Goal: Find specific page/section: Find specific page/section

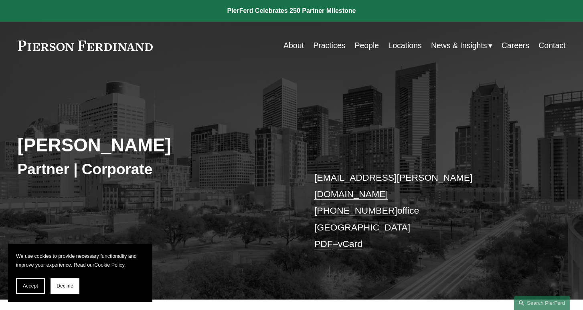
click at [362, 50] on link "People" at bounding box center [366, 46] width 24 height 16
click at [479, 22] on div "Skip to Content About Practices People Locations" at bounding box center [291, 46] width 583 height 48
click at [372, 45] on link "People" at bounding box center [366, 46] width 24 height 16
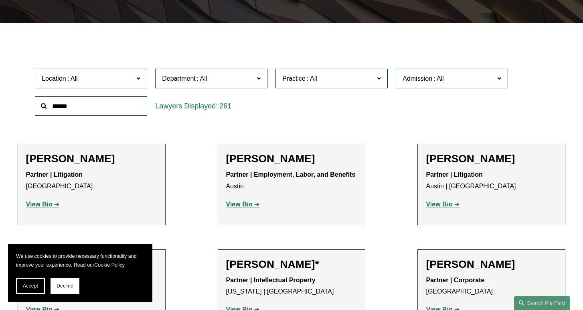
scroll to position [152, 0]
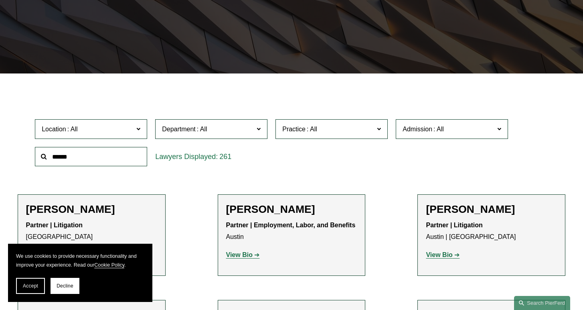
click at [117, 158] on input "text" at bounding box center [91, 157] width 112 height 20
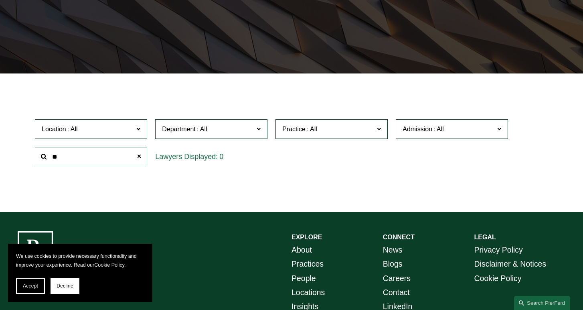
type input "*"
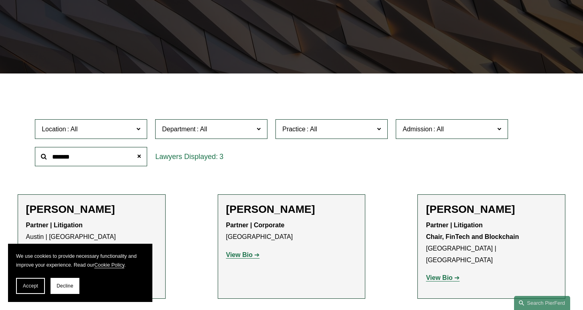
type input "*******"
click at [179, 210] on ul "Filter Location All Atlanta Austin Boston Charlotte Chicago Cincinnati Clevelan…" at bounding box center [291, 206] width 583 height 231
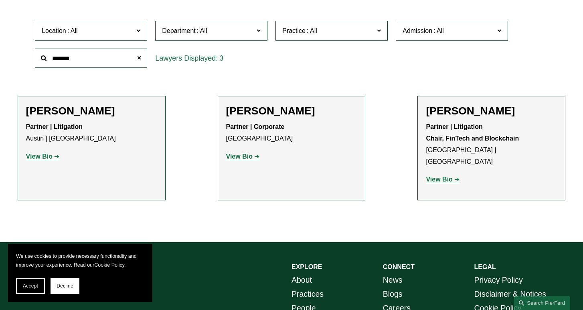
scroll to position [256, 0]
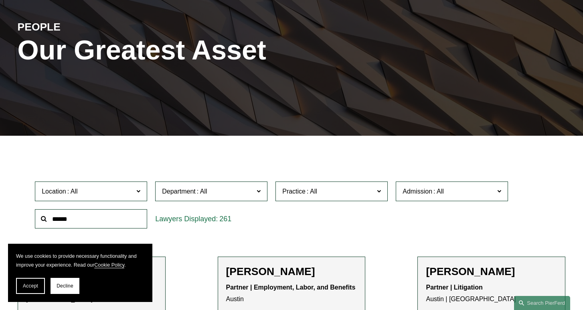
scroll to position [95, 0]
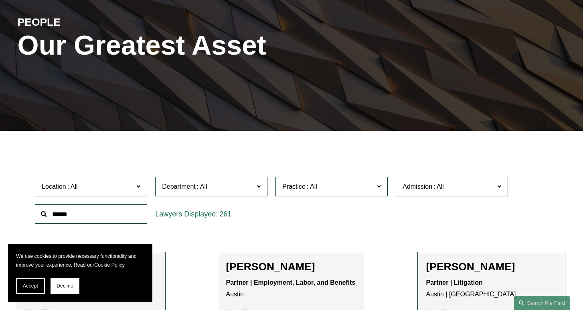
click at [68, 219] on input "text" at bounding box center [91, 214] width 112 height 20
type input "****"
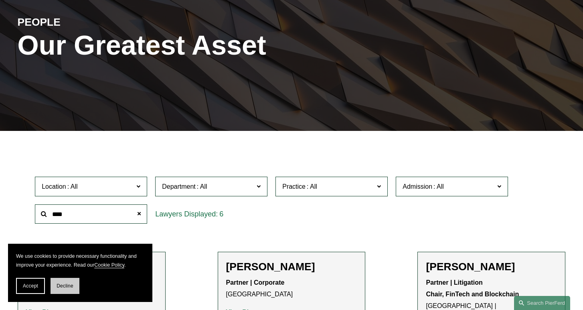
click at [65, 287] on span "Decline" at bounding box center [65, 286] width 17 height 6
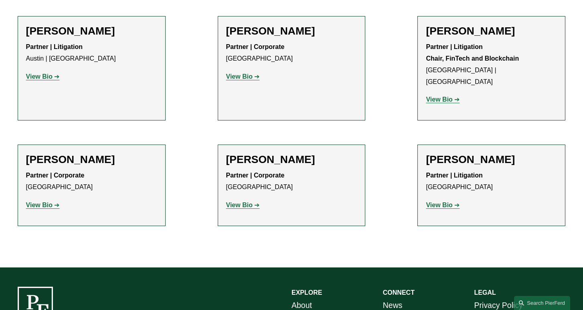
scroll to position [389, 0]
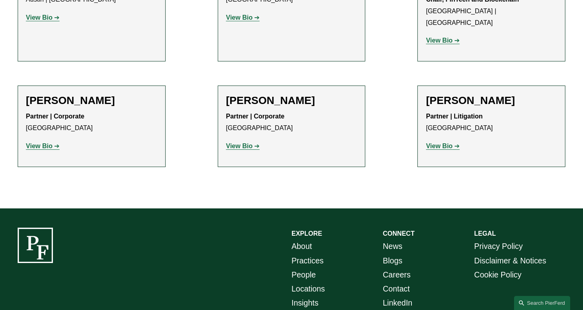
click at [249, 142] on strong "View Bio" at bounding box center [239, 145] width 26 height 7
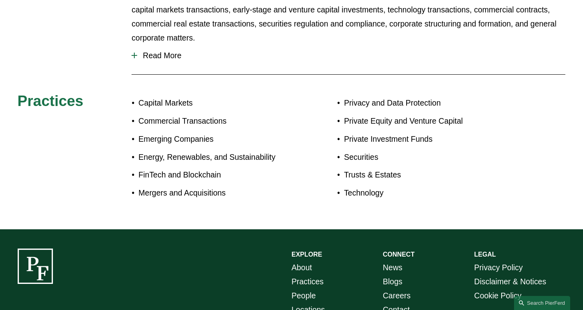
scroll to position [241, 0]
